Goal: Check status: Check status

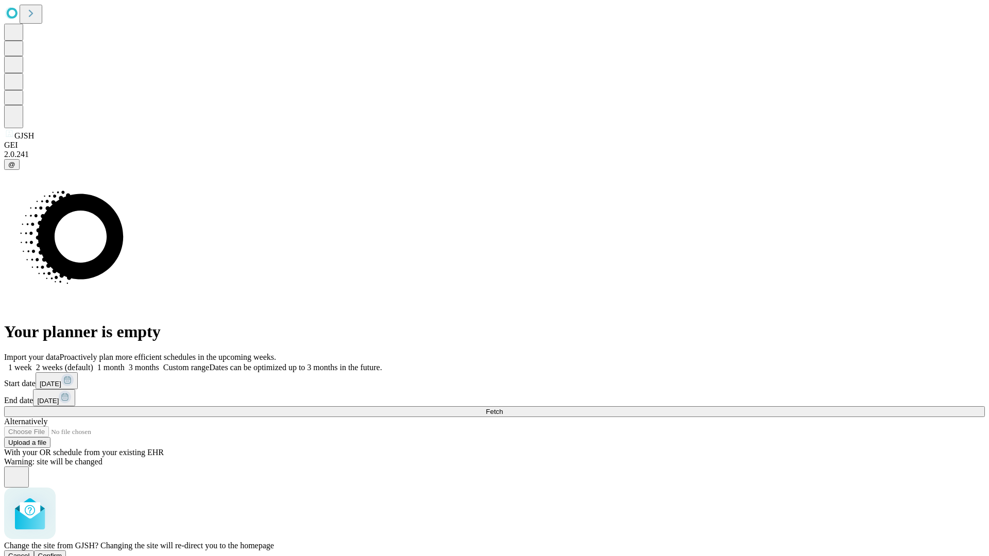
click at [62, 552] on span "Confirm" at bounding box center [50, 556] width 24 height 8
click at [93, 363] on label "2 weeks (default)" at bounding box center [62, 367] width 61 height 9
click at [503, 408] on span "Fetch" at bounding box center [494, 412] width 17 height 8
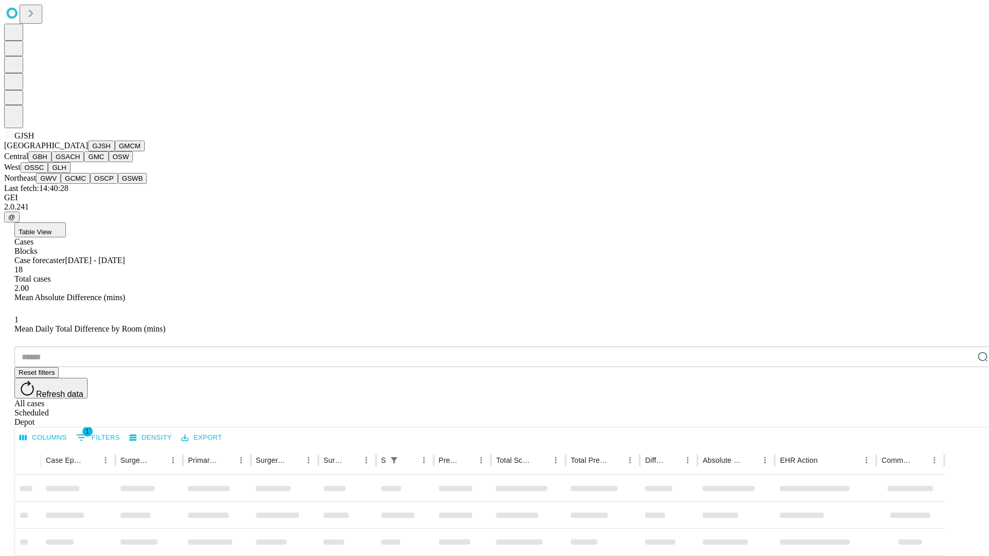
click at [115, 151] on button "GMCM" at bounding box center [130, 146] width 30 height 11
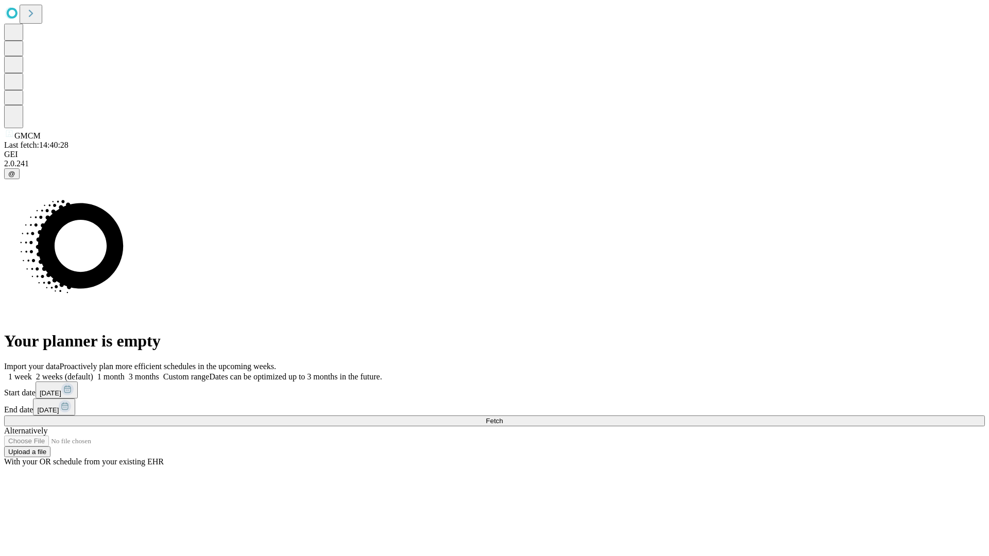
click at [93, 372] on label "2 weeks (default)" at bounding box center [62, 376] width 61 height 9
click at [503, 417] on span "Fetch" at bounding box center [494, 421] width 17 height 8
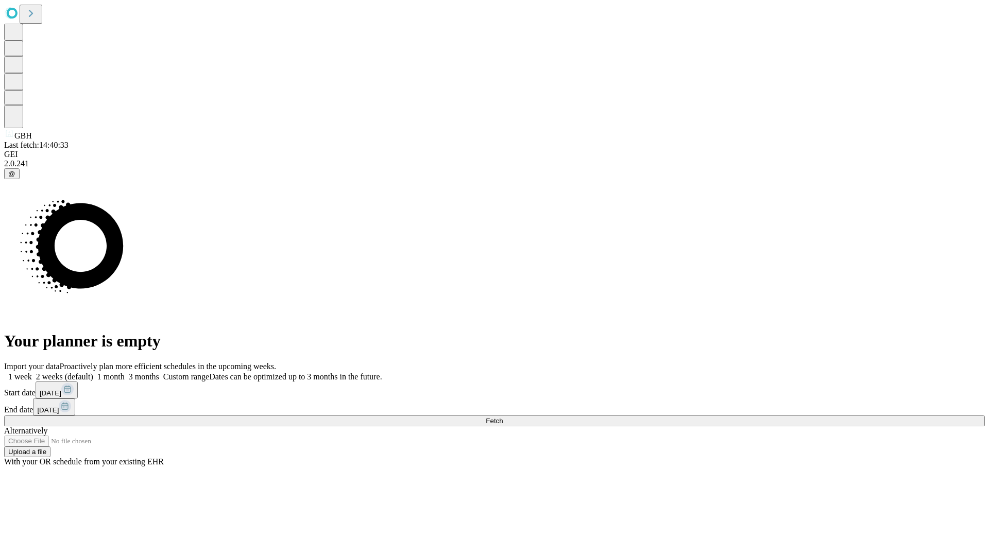
click at [93, 372] on label "2 weeks (default)" at bounding box center [62, 376] width 61 height 9
click at [503, 417] on span "Fetch" at bounding box center [494, 421] width 17 height 8
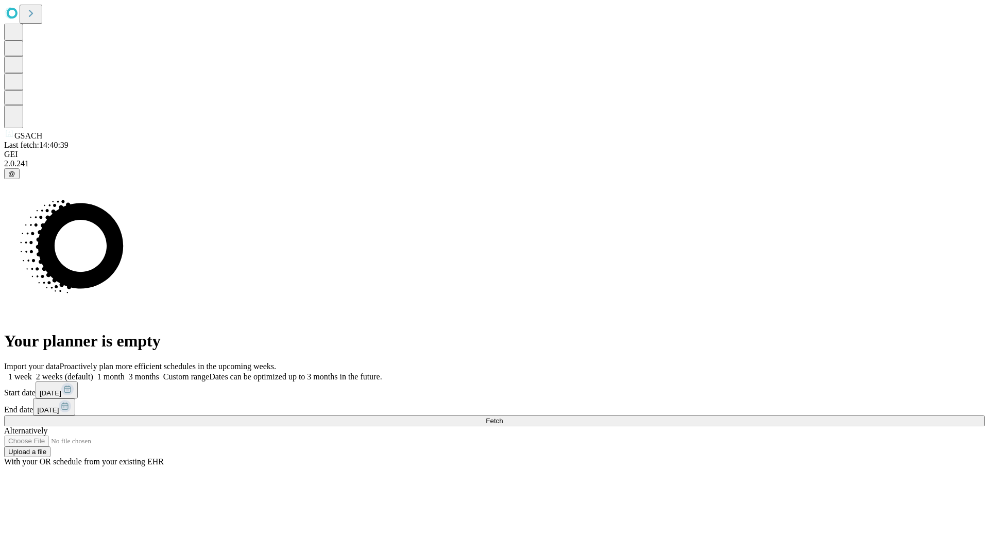
click at [93, 372] on label "2 weeks (default)" at bounding box center [62, 376] width 61 height 9
click at [503, 417] on span "Fetch" at bounding box center [494, 421] width 17 height 8
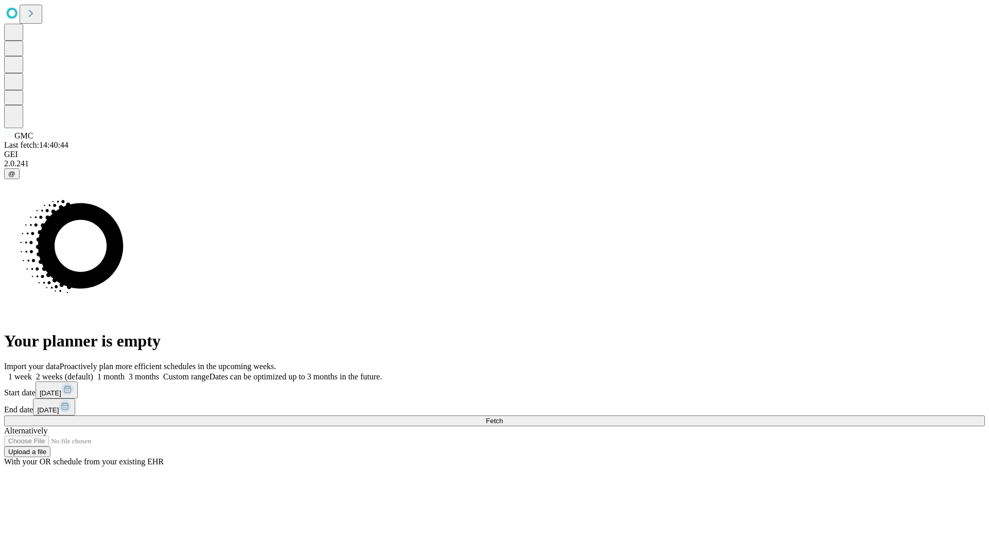
click at [503, 417] on span "Fetch" at bounding box center [494, 421] width 17 height 8
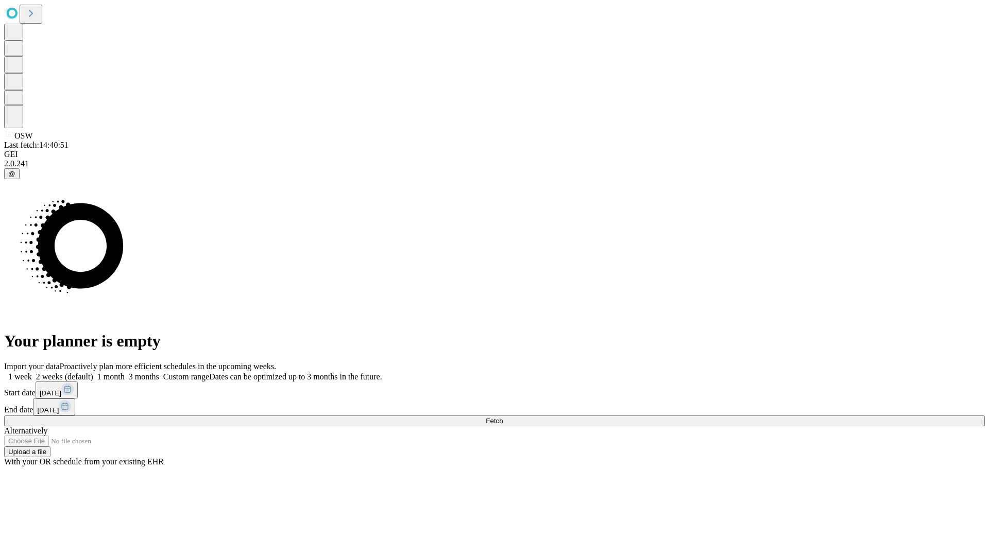
click at [93, 372] on label "2 weeks (default)" at bounding box center [62, 376] width 61 height 9
click at [503, 417] on span "Fetch" at bounding box center [494, 421] width 17 height 8
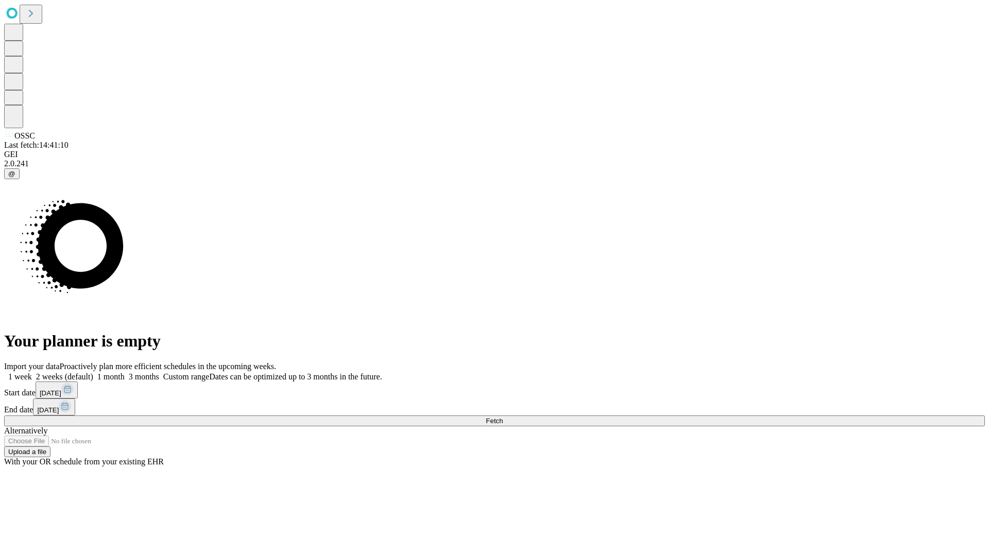
click at [93, 372] on label "2 weeks (default)" at bounding box center [62, 376] width 61 height 9
click at [503, 417] on span "Fetch" at bounding box center [494, 421] width 17 height 8
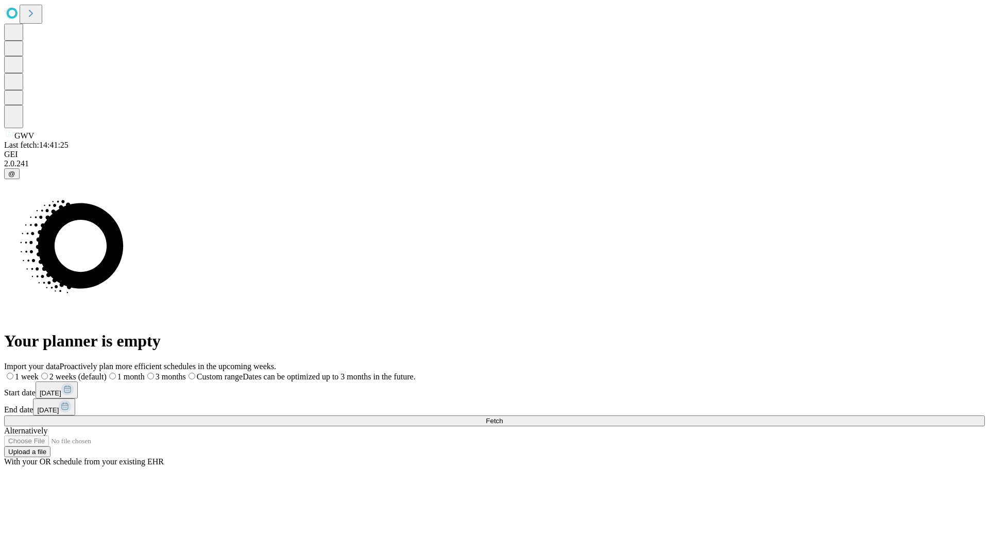
click at [107, 372] on label "2 weeks (default)" at bounding box center [73, 376] width 68 height 9
click at [503, 417] on span "Fetch" at bounding box center [494, 421] width 17 height 8
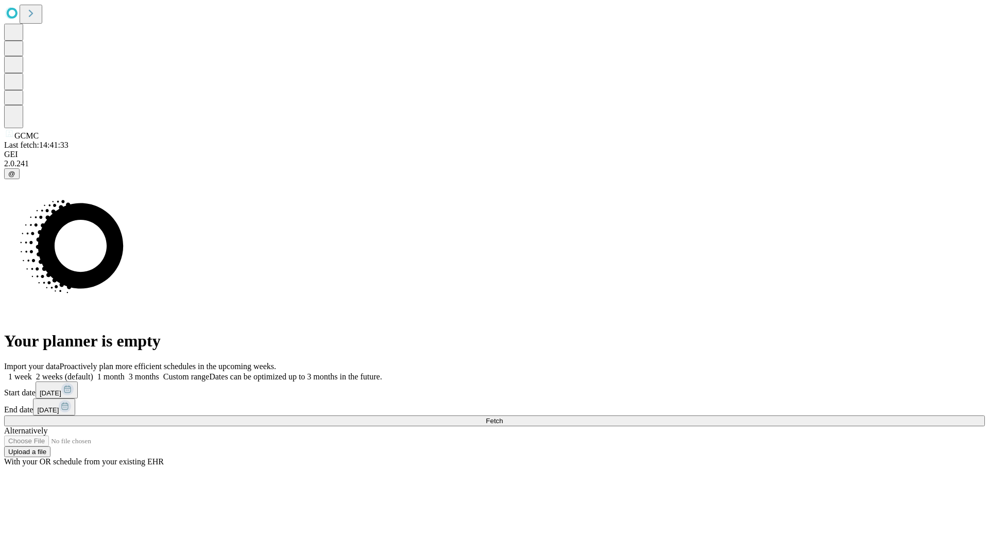
click at [93, 372] on label "2 weeks (default)" at bounding box center [62, 376] width 61 height 9
click at [503, 417] on span "Fetch" at bounding box center [494, 421] width 17 height 8
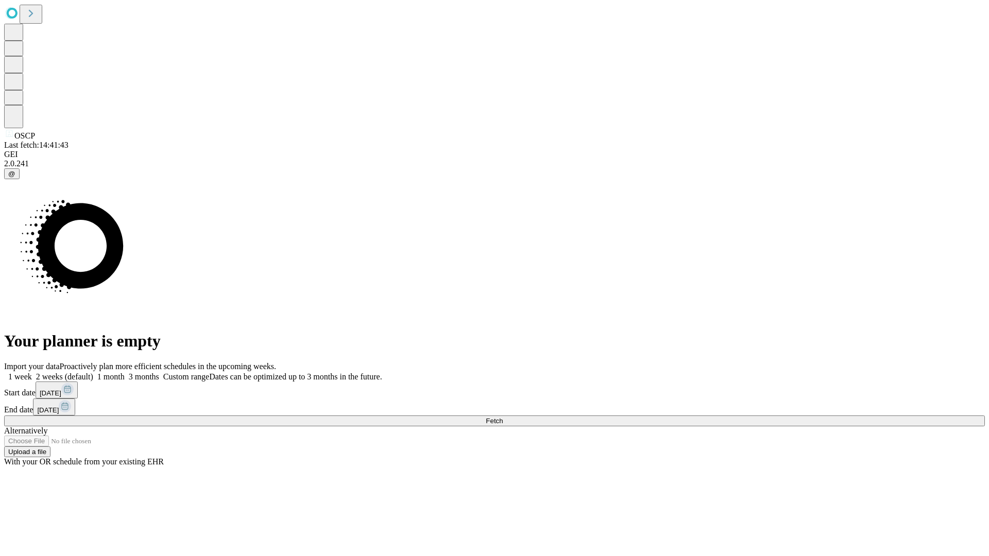
click at [93, 372] on label "2 weeks (default)" at bounding box center [62, 376] width 61 height 9
click at [503, 417] on span "Fetch" at bounding box center [494, 421] width 17 height 8
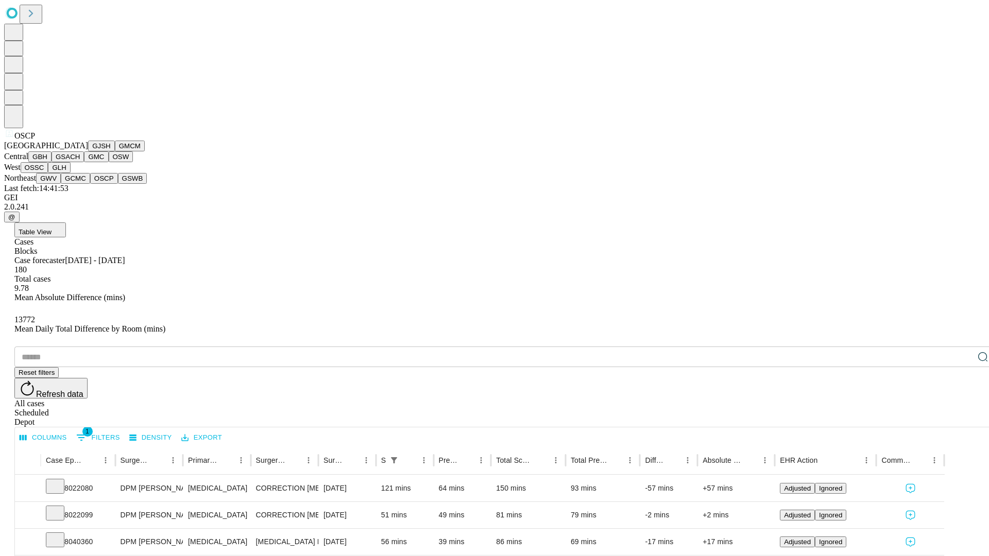
click at [118, 184] on button "GSWB" at bounding box center [132, 178] width 29 height 11
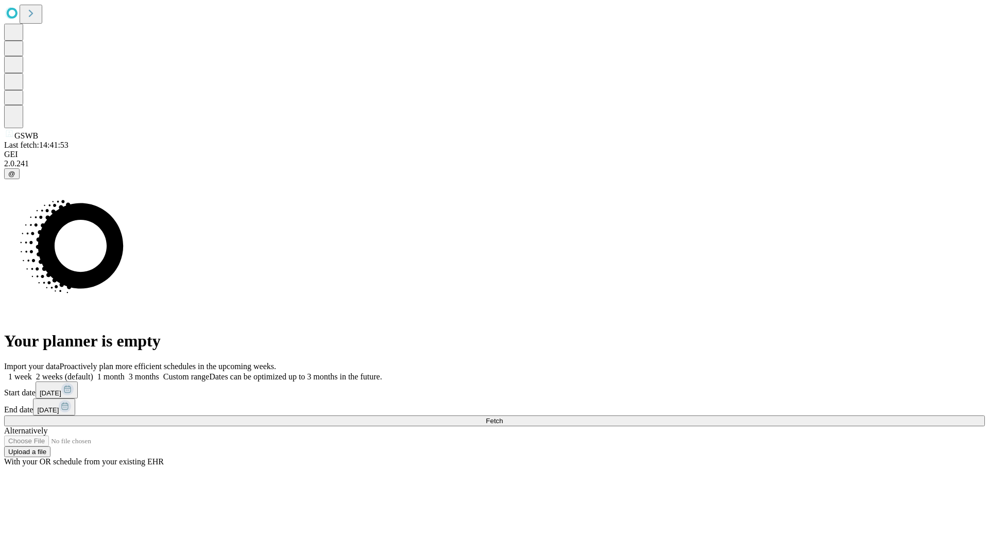
click at [93, 372] on label "2 weeks (default)" at bounding box center [62, 376] width 61 height 9
click at [503, 417] on span "Fetch" at bounding box center [494, 421] width 17 height 8
